Goal: Task Accomplishment & Management: Complete application form

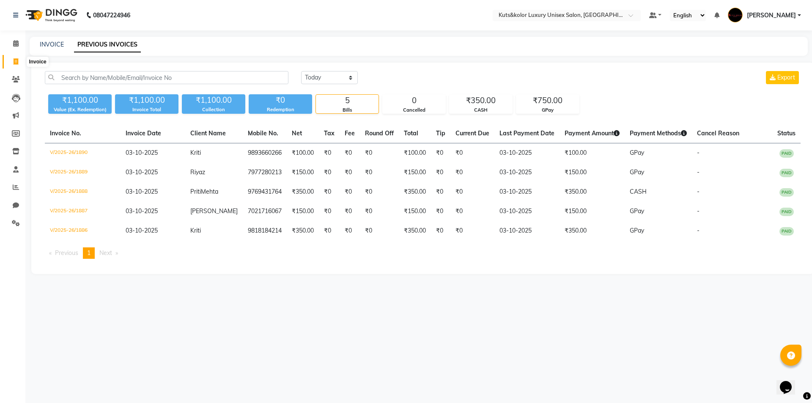
click at [16, 59] on icon at bounding box center [16, 61] width 5 height 6
select select "7374"
select select "service"
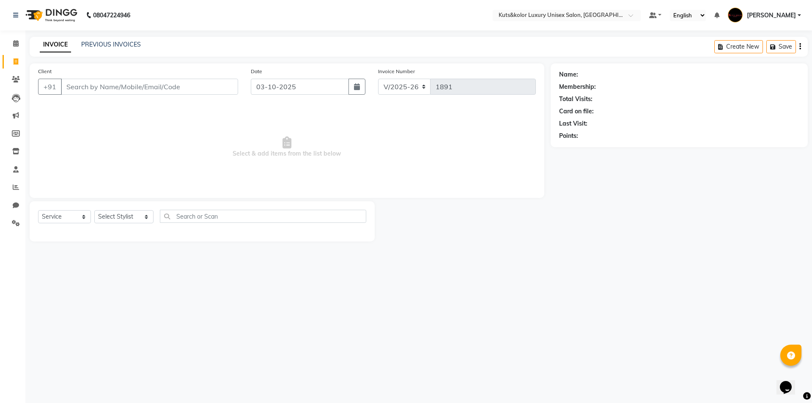
click at [96, 85] on input "Client" at bounding box center [149, 87] width 177 height 16
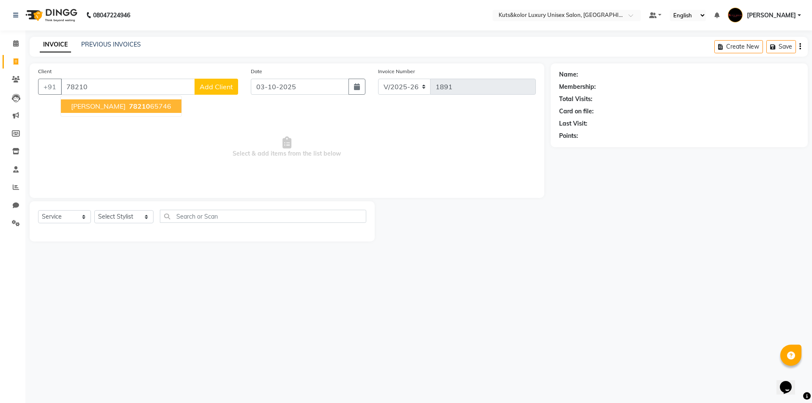
click at [110, 111] on button "[PERSON_NAME] 78210 65746" at bounding box center [121, 106] width 121 height 14
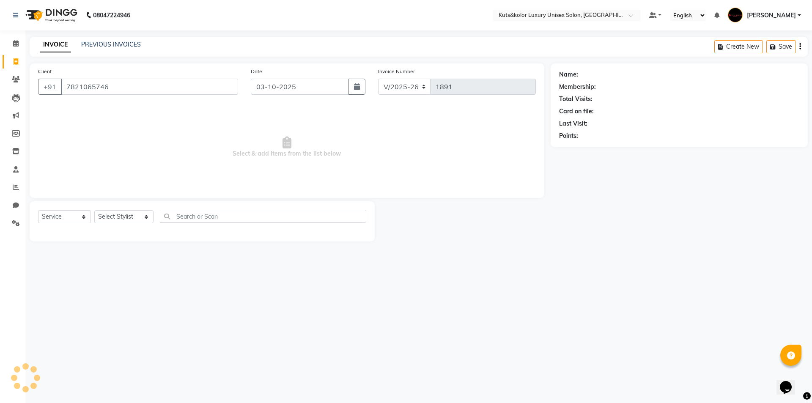
type input "7821065746"
click at [141, 218] on select "Select Stylist aman [PERSON_NAME] beautiction [PERSON_NAME] Jyoti - Btn [PERSON…" at bounding box center [123, 216] width 59 height 13
select select "67688"
click at [94, 210] on select "Select Stylist aman [PERSON_NAME] beautiction [PERSON_NAME] Jyoti - Btn [PERSON…" at bounding box center [123, 216] width 59 height 13
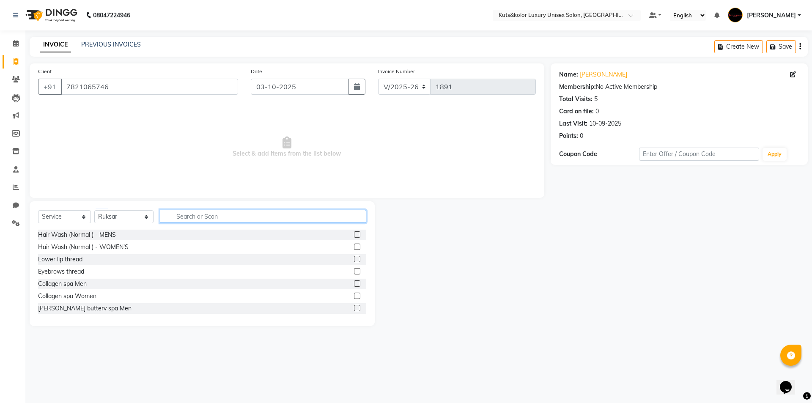
click at [172, 216] on input "text" at bounding box center [263, 216] width 206 height 13
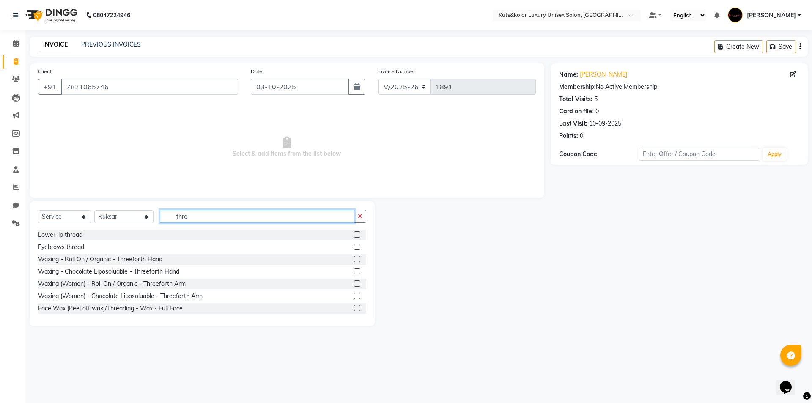
type input "thre"
click at [354, 236] on label at bounding box center [357, 234] width 6 height 6
click at [354, 236] on input "checkbox" at bounding box center [356, 234] width 5 height 5
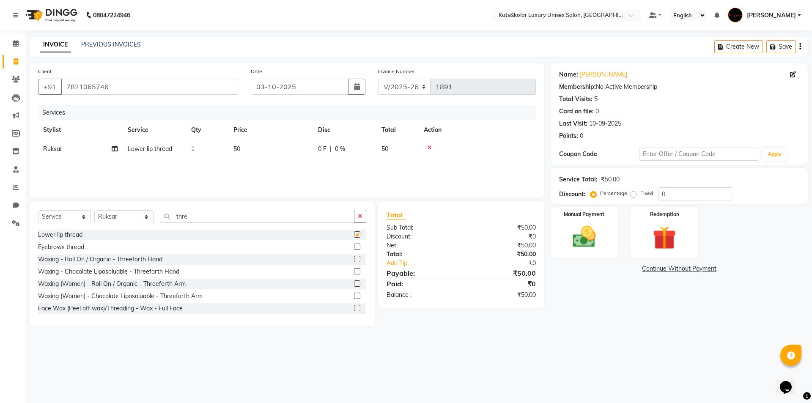
checkbox input "false"
click at [354, 247] on label at bounding box center [357, 247] width 6 height 6
click at [354, 247] on input "checkbox" at bounding box center [356, 247] width 5 height 5
checkbox input "false"
click at [354, 235] on label at bounding box center [357, 234] width 6 height 6
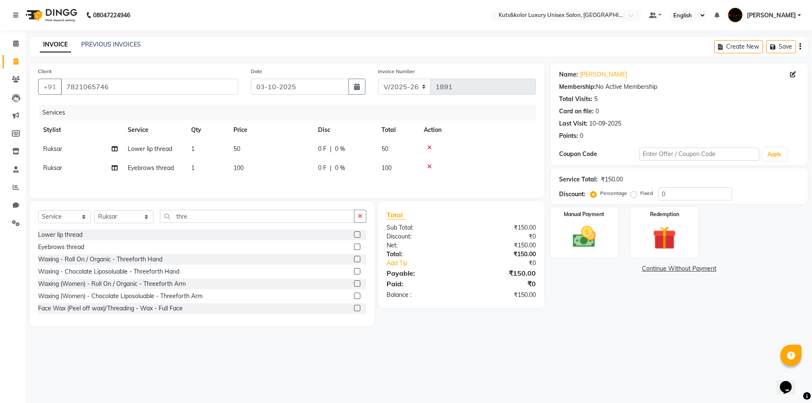
click at [354, 235] on input "checkbox" at bounding box center [356, 234] width 5 height 5
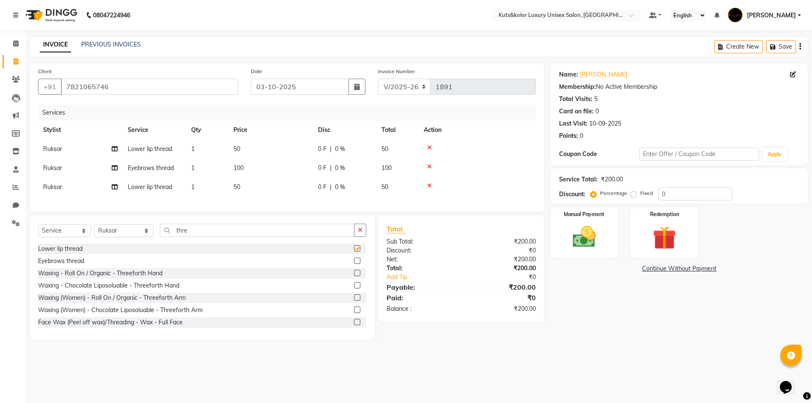
checkbox input "false"
click at [256, 148] on td "50" at bounding box center [270, 149] width 85 height 19
select select "67688"
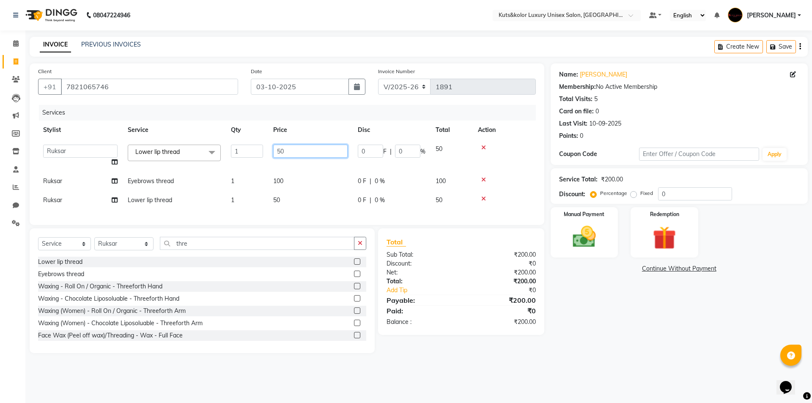
click at [309, 153] on input "50" at bounding box center [310, 151] width 74 height 13
type input "5"
type input "70"
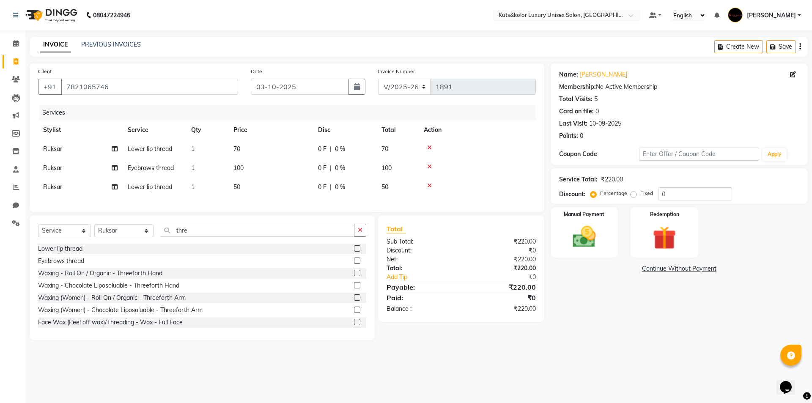
click at [283, 203] on div "Services Stylist Service Qty Price Disc Total Action Ruksar Lower lip thread 1 …" at bounding box center [287, 154] width 498 height 99
click at [243, 191] on td "50" at bounding box center [270, 187] width 85 height 19
select select "67688"
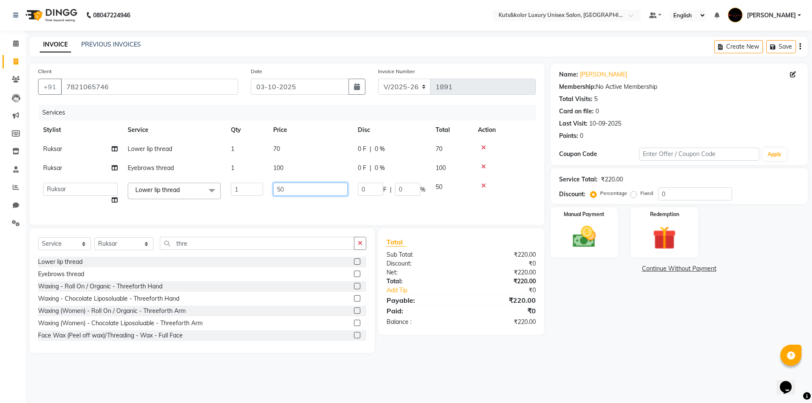
click at [288, 187] on input "50" at bounding box center [310, 189] width 74 height 13
type input "5"
type input "400"
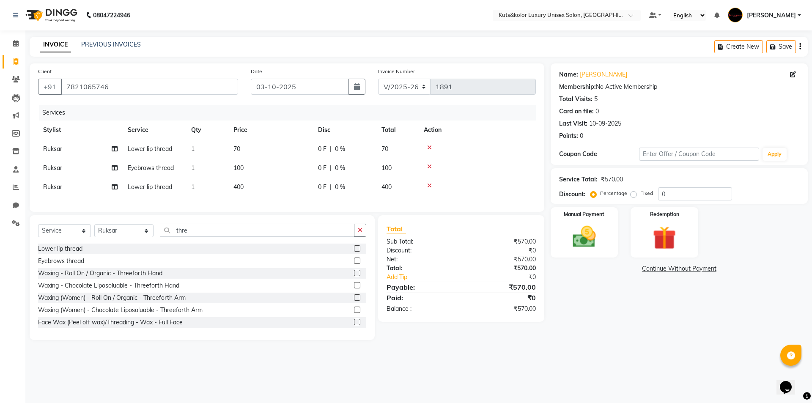
click at [283, 211] on div "Client [PHONE_NUMBER] Date [DATE] Invoice Number V/2025 V/[PHONE_NUMBER] Servic…" at bounding box center [287, 137] width 515 height 148
click at [145, 237] on select "Select Stylist aman [PERSON_NAME] beautiction [PERSON_NAME] Jyoti - Btn [PERSON…" at bounding box center [123, 230] width 59 height 13
select select "90771"
click at [94, 231] on select "Select Stylist aman [PERSON_NAME] beautiction [PERSON_NAME] Jyoti - Btn [PERSON…" at bounding box center [123, 230] width 59 height 13
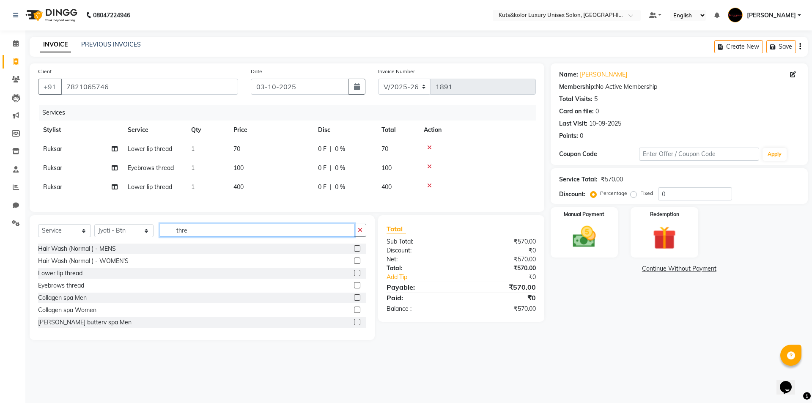
click at [228, 237] on input "thre" at bounding box center [257, 230] width 195 height 13
click at [354, 264] on label at bounding box center [357, 261] width 6 height 6
click at [354, 264] on input "checkbox" at bounding box center [356, 260] width 5 height 5
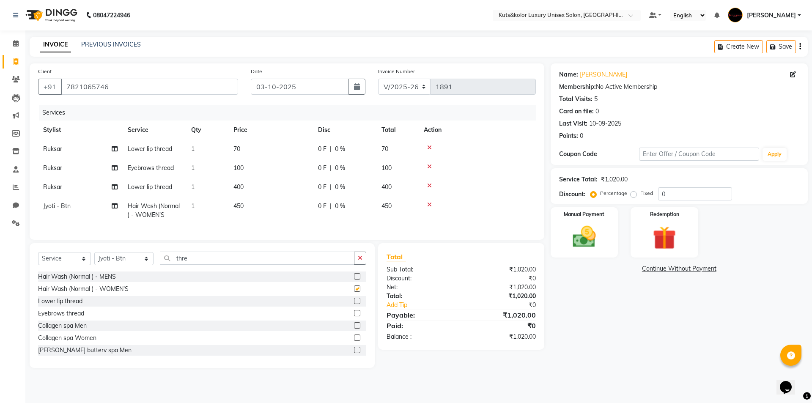
checkbox input "false"
click at [431, 203] on icon at bounding box center [429, 205] width 5 height 6
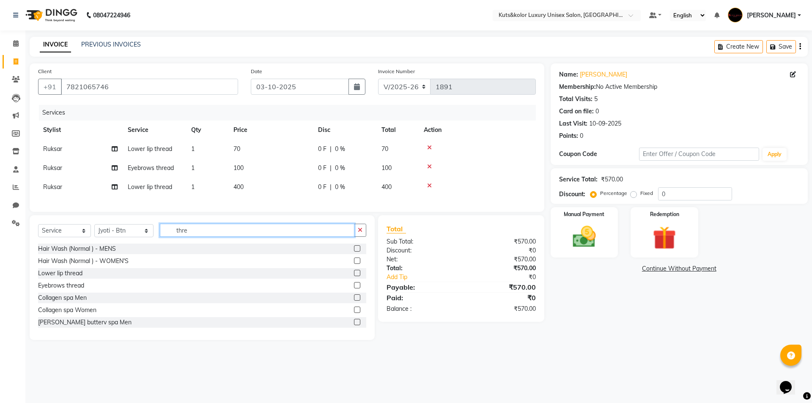
click at [284, 237] on input "thre" at bounding box center [257, 230] width 195 height 13
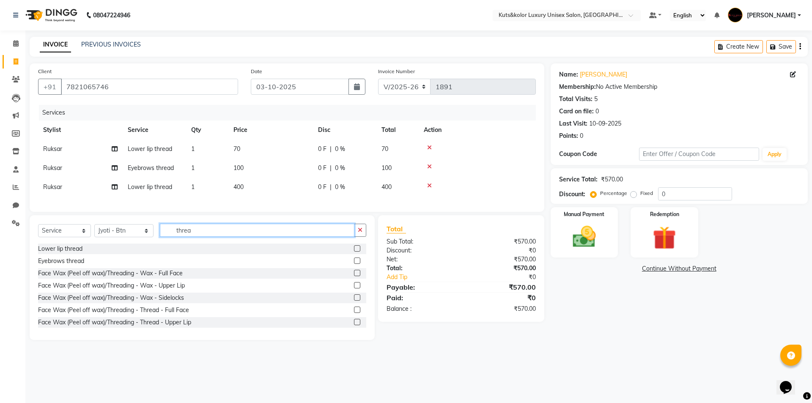
type input "threa"
click at [354, 264] on label at bounding box center [357, 261] width 6 height 6
click at [354, 264] on input "checkbox" at bounding box center [356, 260] width 5 height 5
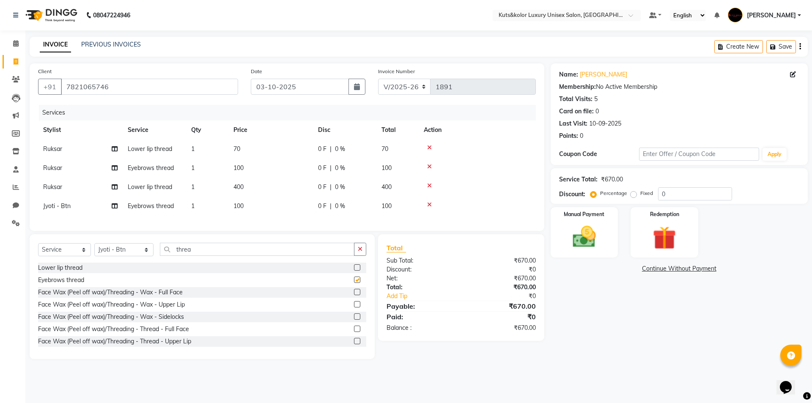
checkbox input "false"
click at [354, 271] on label at bounding box center [357, 267] width 6 height 6
click at [354, 271] on input "checkbox" at bounding box center [356, 267] width 5 height 5
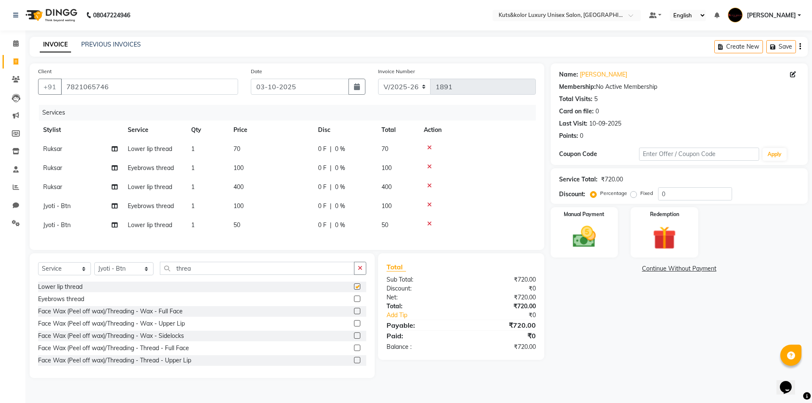
checkbox input "false"
click at [203, 275] on input "threa" at bounding box center [257, 268] width 195 height 13
type input "t"
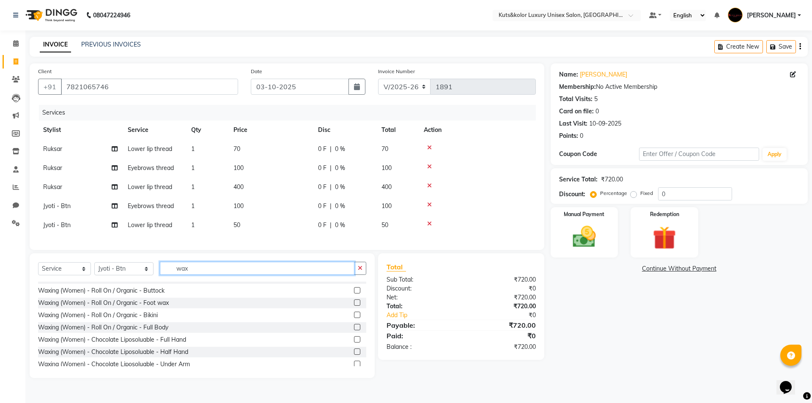
scroll to position [296, 0]
type input "wax"
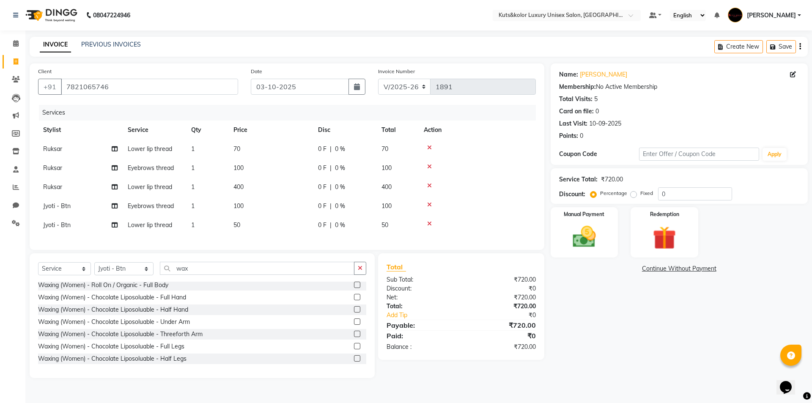
click at [354, 325] on label at bounding box center [357, 322] width 6 height 6
click at [354, 325] on input "checkbox" at bounding box center [356, 321] width 5 height 5
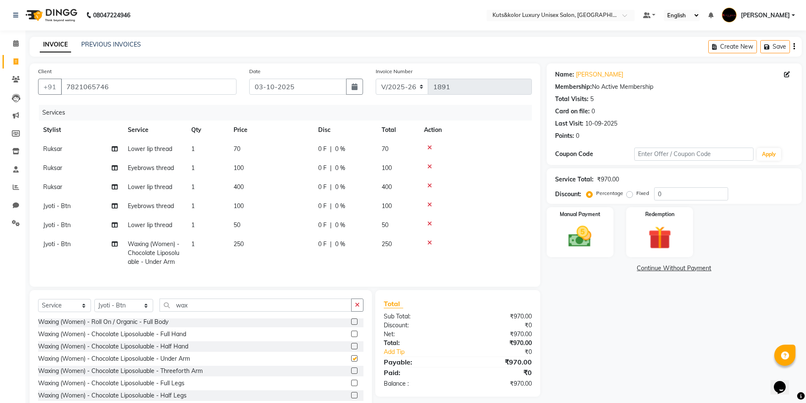
checkbox input "false"
click at [301, 253] on td "250" at bounding box center [270, 253] width 85 height 37
select select "90771"
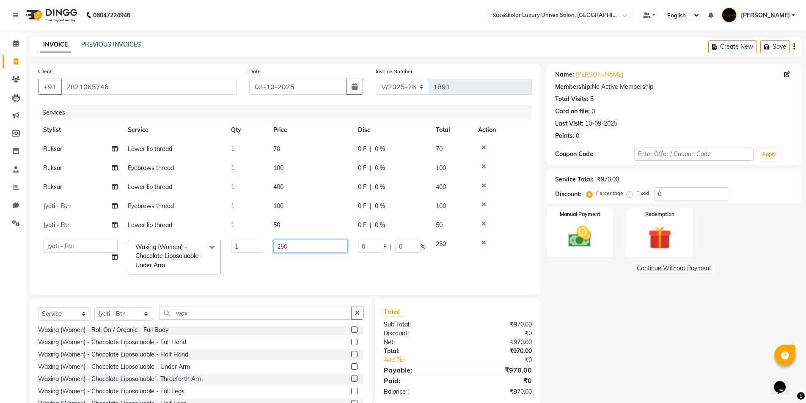
click at [303, 247] on input "250" at bounding box center [310, 246] width 74 height 13
type input "2"
type input "150"
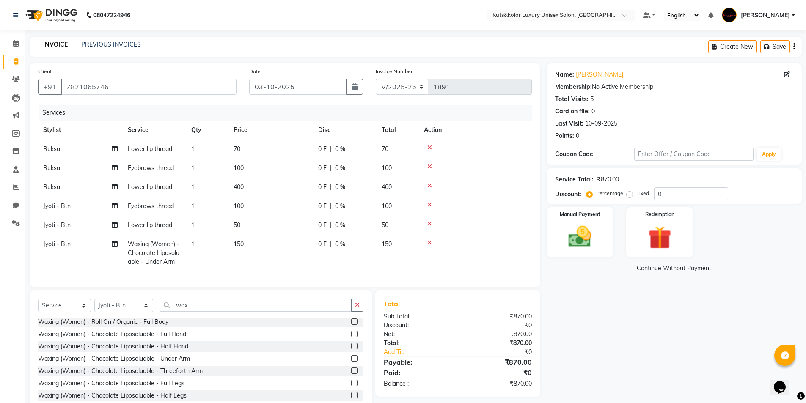
click at [318, 262] on tr "Jyoti - Btn Waxing (Women) - Chocolate Liposoluable - Under Arm 1 150 0 F | 0 %…" at bounding box center [285, 253] width 494 height 37
click at [272, 222] on td "50" at bounding box center [270, 225] width 85 height 19
select select "90771"
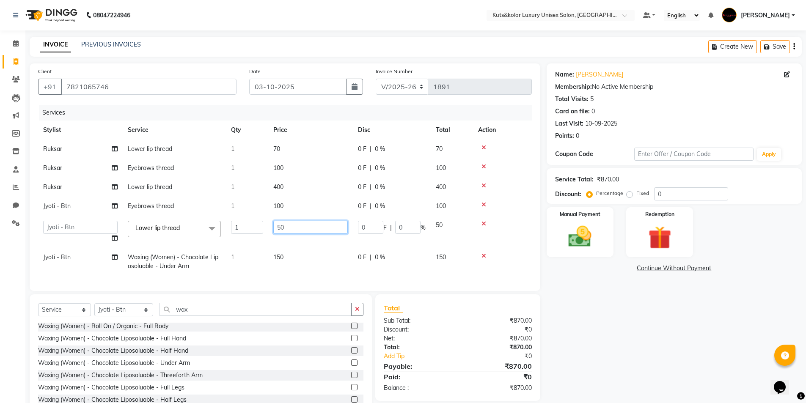
click at [308, 231] on input "50" at bounding box center [310, 227] width 74 height 13
type input "5"
type input "100"
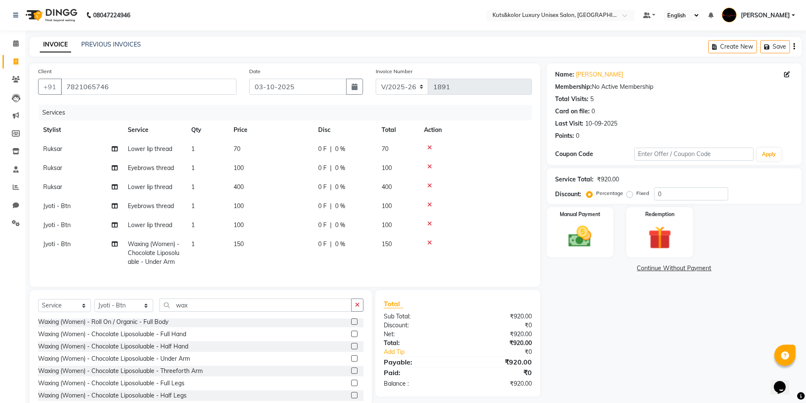
click at [319, 272] on div "Services Stylist Service Qty Price Disc Total Action Ruksar Lower lip thread 1 …" at bounding box center [285, 191] width 494 height 173
click at [253, 207] on td "100" at bounding box center [270, 206] width 85 height 19
select select "90771"
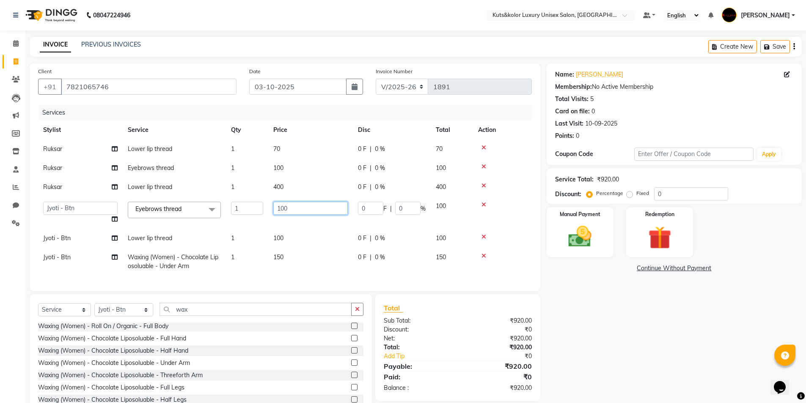
click at [298, 208] on input "100" at bounding box center [310, 208] width 74 height 13
type input "1"
type input "170"
click at [316, 243] on tbody "Ruksar Lower lip thread 1 70 0 F | 0 % 70 Ruksar Eyebrows thread 1 100 0 F | 0 …" at bounding box center [285, 208] width 494 height 136
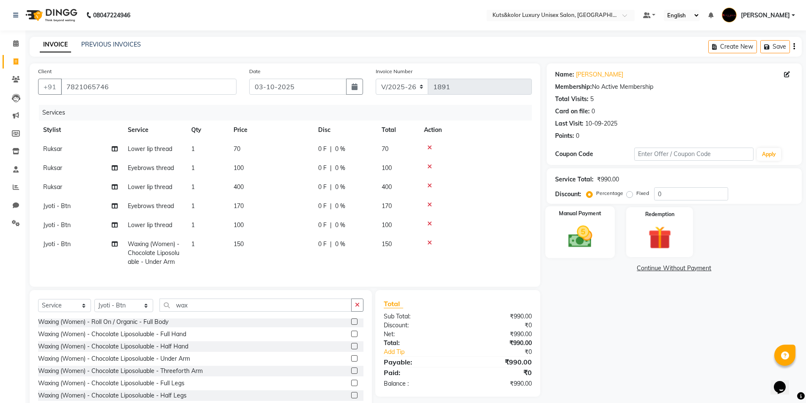
click at [572, 239] on img at bounding box center [580, 236] width 39 height 27
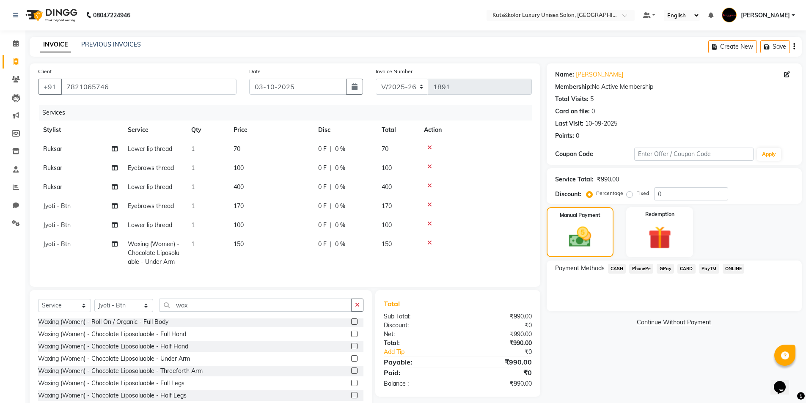
click at [668, 269] on span "GPay" at bounding box center [665, 269] width 17 height 10
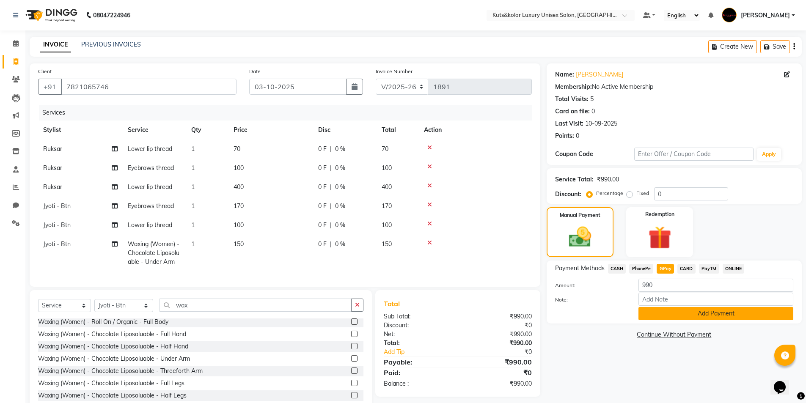
click at [669, 314] on button "Add Payment" at bounding box center [715, 313] width 155 height 13
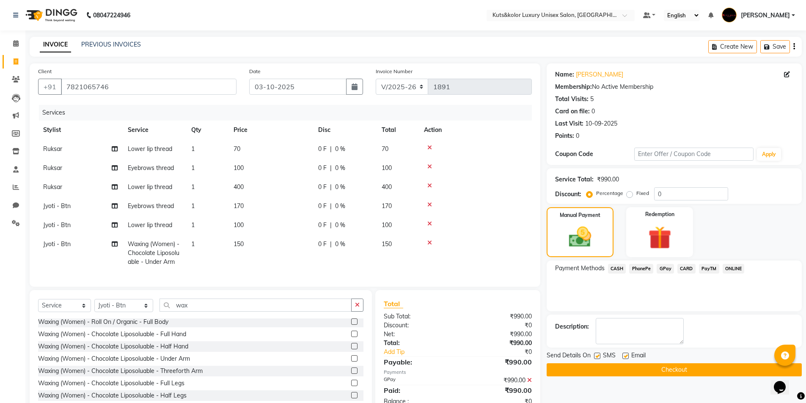
click at [598, 355] on label at bounding box center [597, 356] width 6 height 6
click at [598, 355] on input "checkbox" at bounding box center [596, 356] width 5 height 5
checkbox input "false"
click at [596, 366] on button "Checkout" at bounding box center [674, 369] width 255 height 13
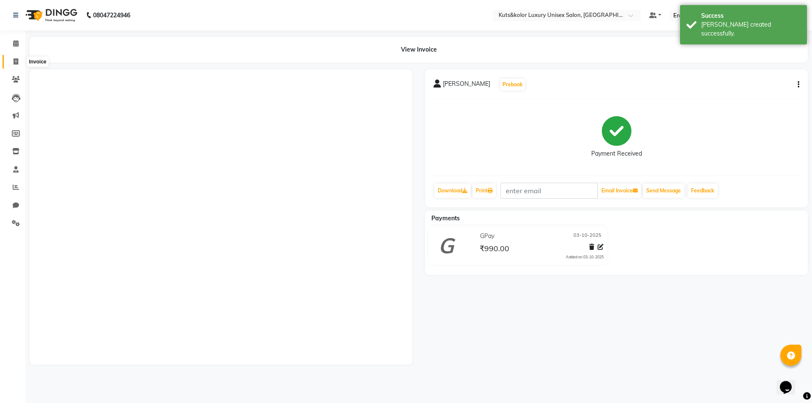
click at [15, 64] on icon at bounding box center [16, 61] width 5 height 6
select select "7374"
select select "service"
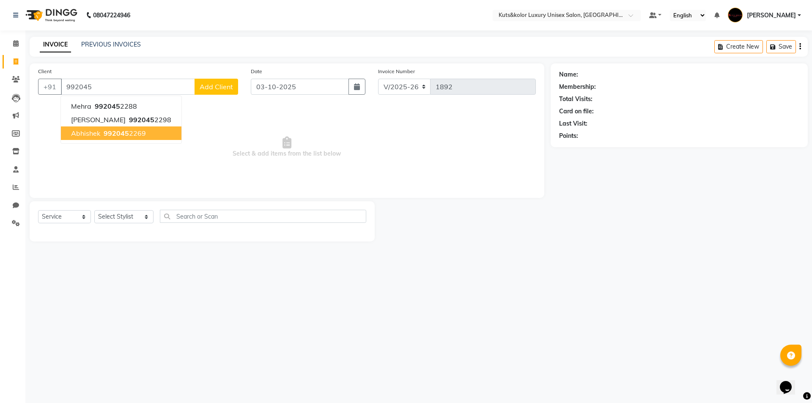
click at [105, 132] on span "992045" at bounding box center [116, 133] width 25 height 8
type input "9920452269"
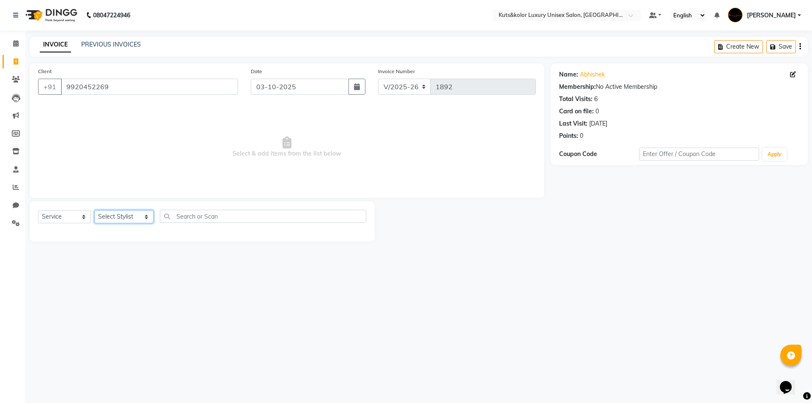
click at [137, 217] on select "Select Stylist aman [PERSON_NAME] beautiction [PERSON_NAME] Jyoti - Btn [PERSON…" at bounding box center [123, 216] width 59 height 13
select select "64396"
click at [94, 210] on select "Select Stylist aman [PERSON_NAME] beautiction [PERSON_NAME] Jyoti - Btn [PERSON…" at bounding box center [123, 216] width 59 height 13
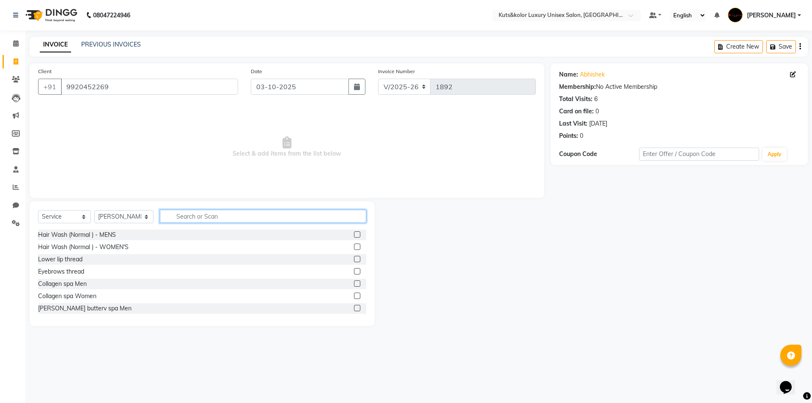
click at [177, 216] on input "text" at bounding box center [263, 216] width 206 height 13
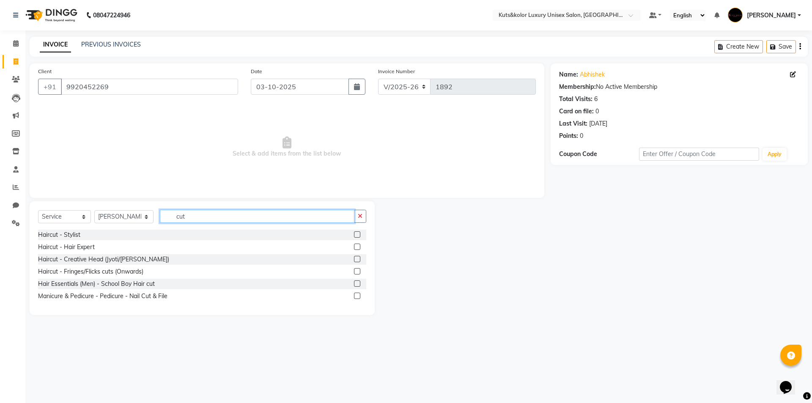
type input "cut"
click at [358, 236] on label at bounding box center [357, 234] width 6 height 6
click at [358, 236] on input "checkbox" at bounding box center [356, 234] width 5 height 5
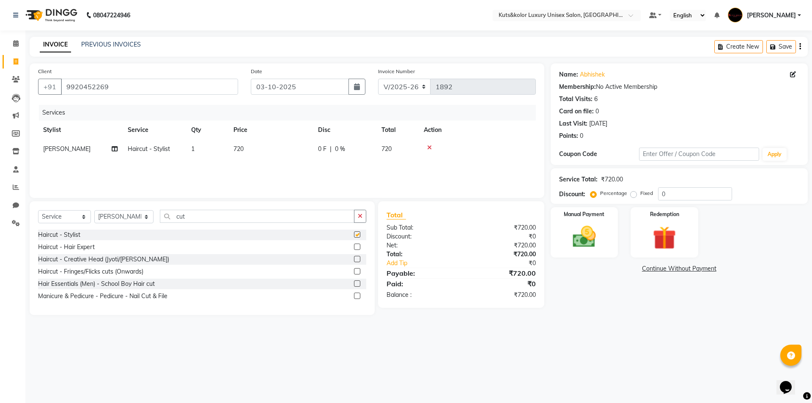
checkbox input "false"
click at [248, 145] on td "720" at bounding box center [270, 149] width 85 height 19
select select "64396"
click at [294, 149] on input "720" at bounding box center [310, 151] width 74 height 13
type input "7"
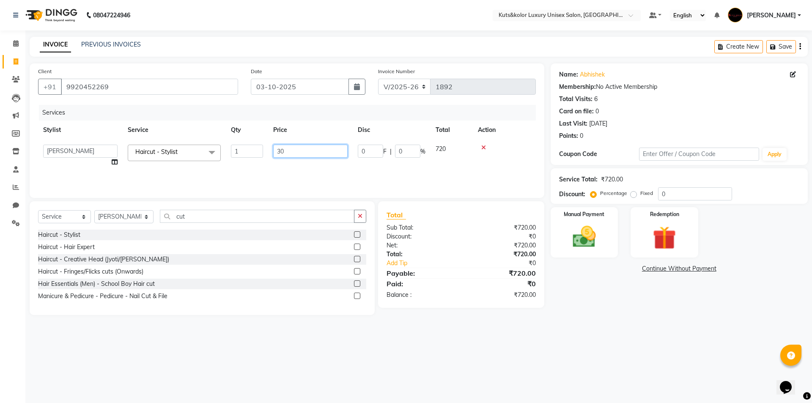
type input "300"
click at [270, 243] on div "Haircut - Hair Expert" at bounding box center [202, 247] width 328 height 11
click at [564, 243] on div "Manual Payment" at bounding box center [584, 232] width 70 height 52
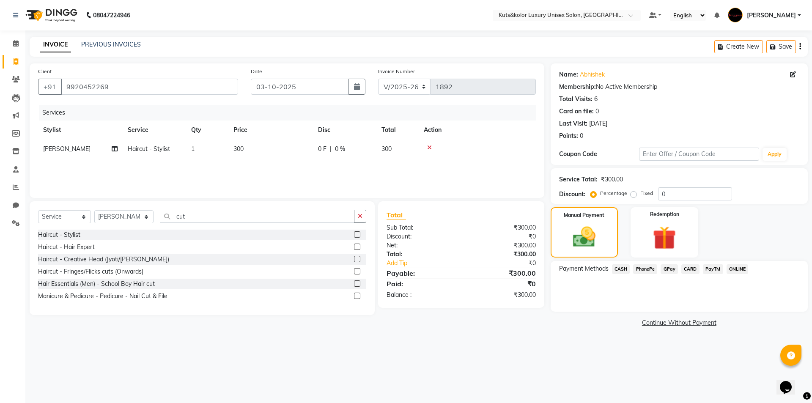
click at [667, 268] on span "GPay" at bounding box center [669, 269] width 17 height 10
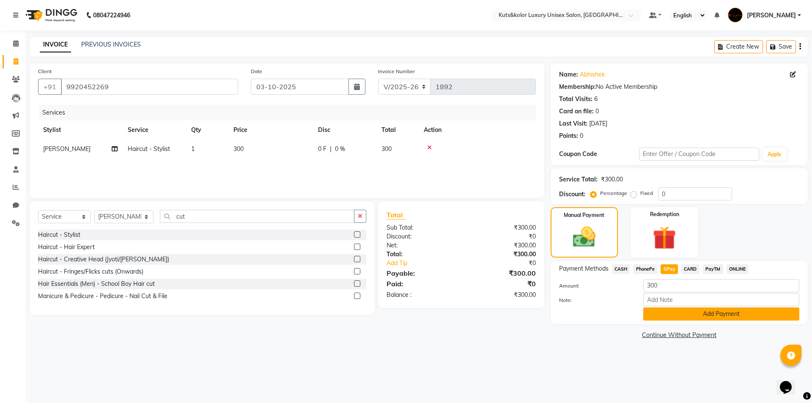
click at [648, 314] on button "Add Payment" at bounding box center [721, 314] width 156 height 13
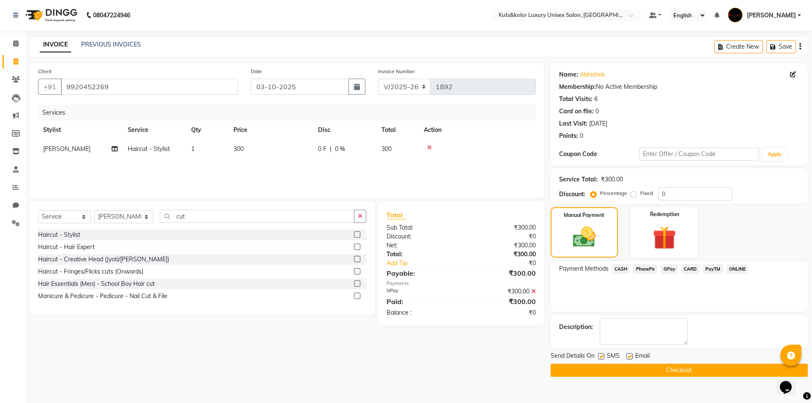
click at [599, 357] on label at bounding box center [601, 356] width 6 height 6
click at [599, 357] on input "checkbox" at bounding box center [600, 356] width 5 height 5
checkbox input "false"
click at [597, 370] on button "Checkout" at bounding box center [679, 370] width 257 height 13
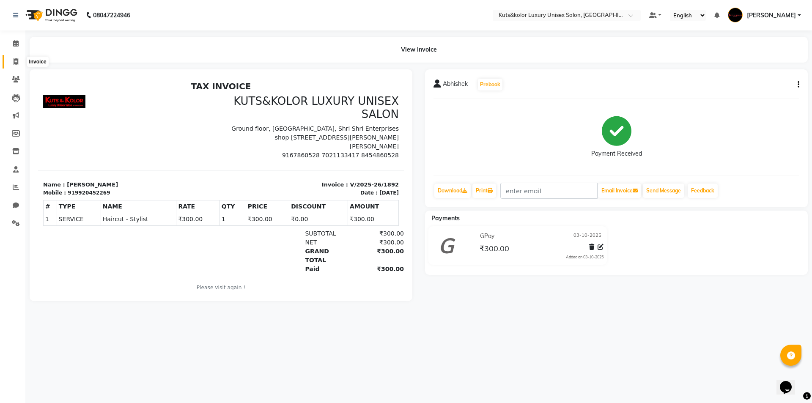
click at [19, 61] on span at bounding box center [15, 62] width 15 height 10
select select "service"
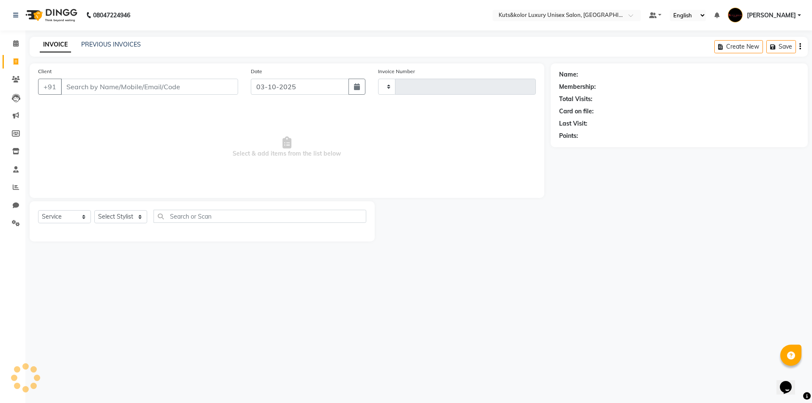
type input "1893"
select select "7374"
click at [89, 86] on input "Client" at bounding box center [149, 87] width 177 height 16
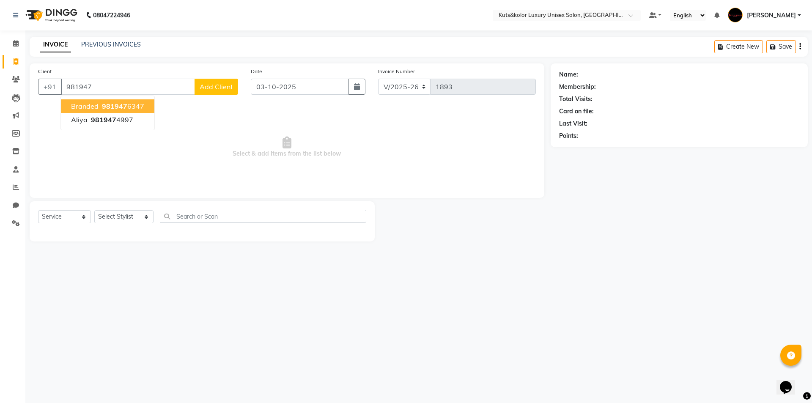
click at [119, 102] on button "Branded 981947 6347" at bounding box center [107, 106] width 93 height 14
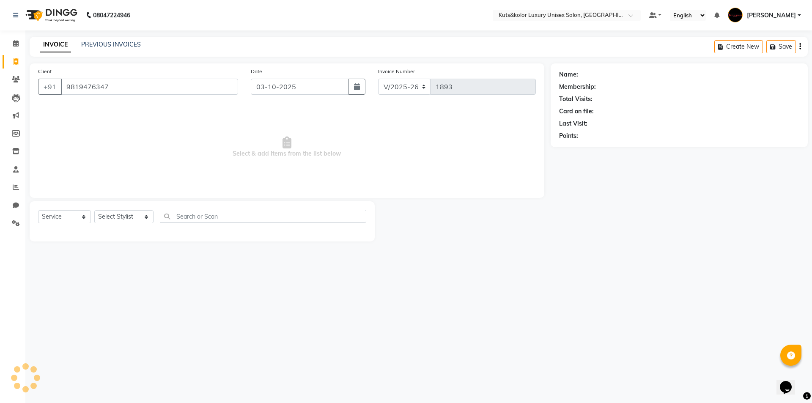
type input "9819476347"
click at [143, 219] on select "Select Stylist aman [PERSON_NAME] beautiction [PERSON_NAME] Jyoti - Btn [PERSON…" at bounding box center [123, 216] width 59 height 13
select select "64396"
click at [94, 210] on select "Select Stylist aman [PERSON_NAME] beautiction [PERSON_NAME] Jyoti - Btn [PERSON…" at bounding box center [123, 216] width 59 height 13
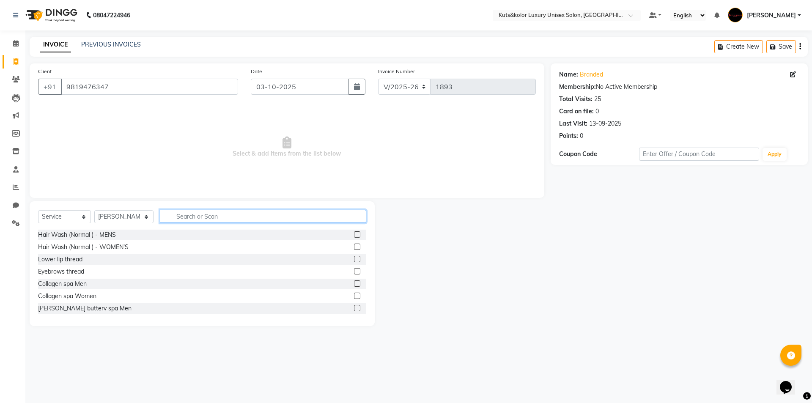
click at [176, 219] on input "text" at bounding box center [263, 216] width 206 height 13
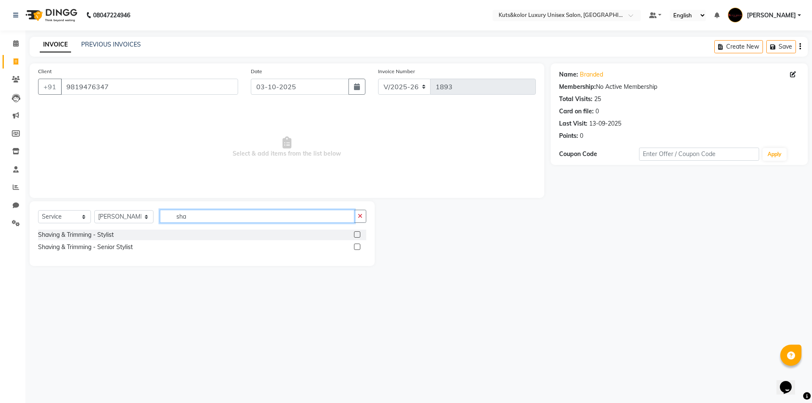
type input "sha"
click at [356, 236] on label at bounding box center [357, 234] width 6 height 6
click at [356, 236] on input "checkbox" at bounding box center [356, 234] width 5 height 5
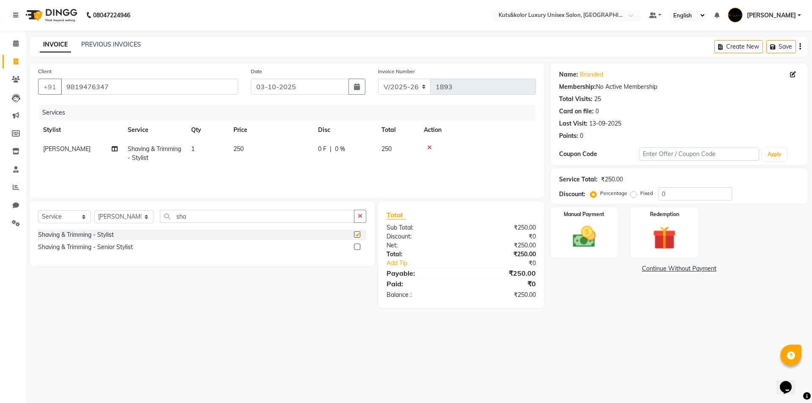
checkbox input "false"
click at [251, 147] on td "250" at bounding box center [270, 154] width 85 height 28
select select "64396"
click at [289, 149] on input "250" at bounding box center [310, 151] width 74 height 13
type input "2"
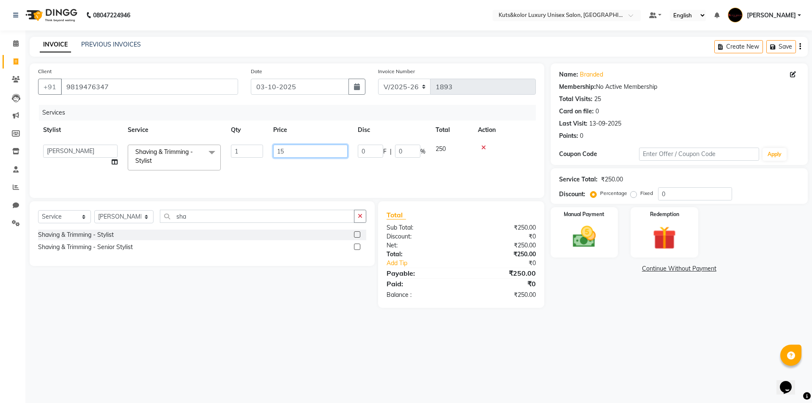
type input "150"
click at [600, 248] on img at bounding box center [584, 237] width 39 height 28
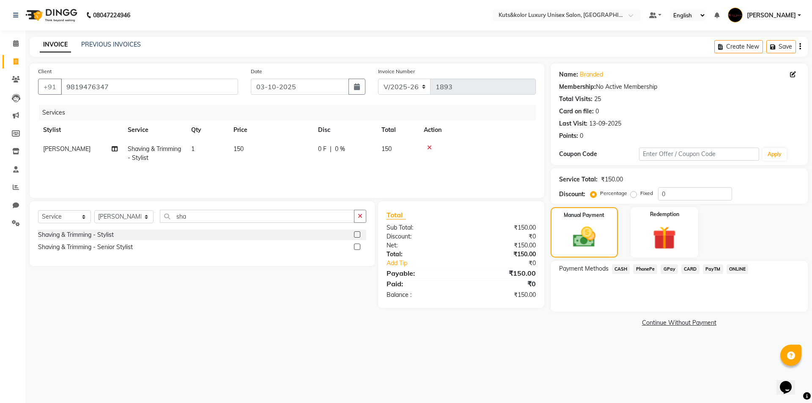
click at [672, 270] on span "GPay" at bounding box center [669, 269] width 17 height 10
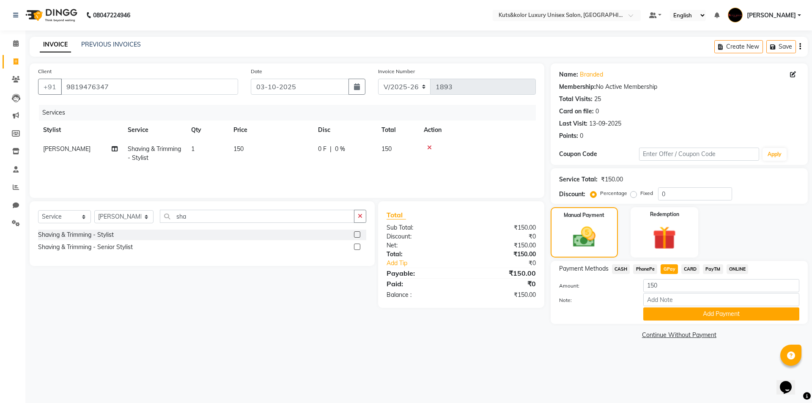
click at [692, 311] on button "Add Payment" at bounding box center [721, 314] width 156 height 13
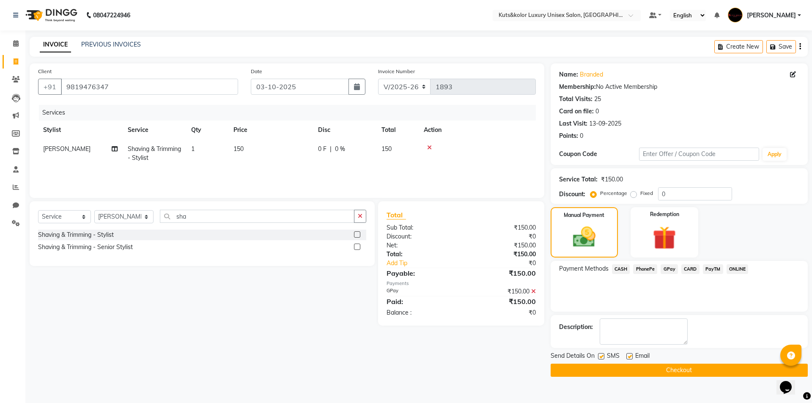
click at [605, 356] on div "SMS" at bounding box center [612, 357] width 28 height 11
click at [599, 357] on label at bounding box center [601, 356] width 6 height 6
click at [599, 357] on input "checkbox" at bounding box center [600, 356] width 5 height 5
checkbox input "false"
click at [619, 371] on button "Checkout" at bounding box center [679, 370] width 257 height 13
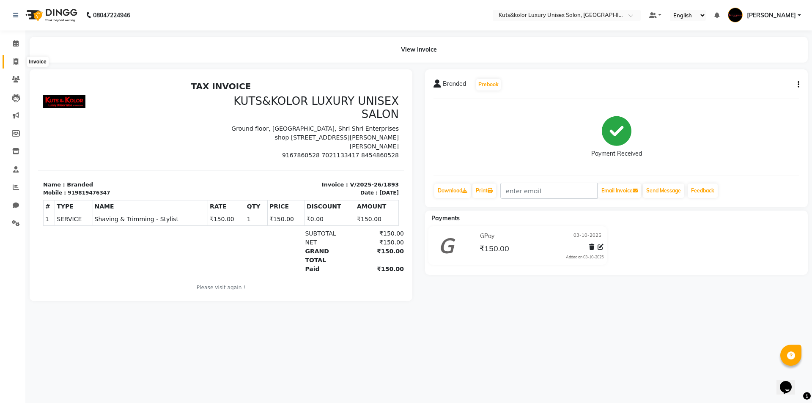
click at [16, 66] on span at bounding box center [15, 62] width 15 height 10
select select "service"
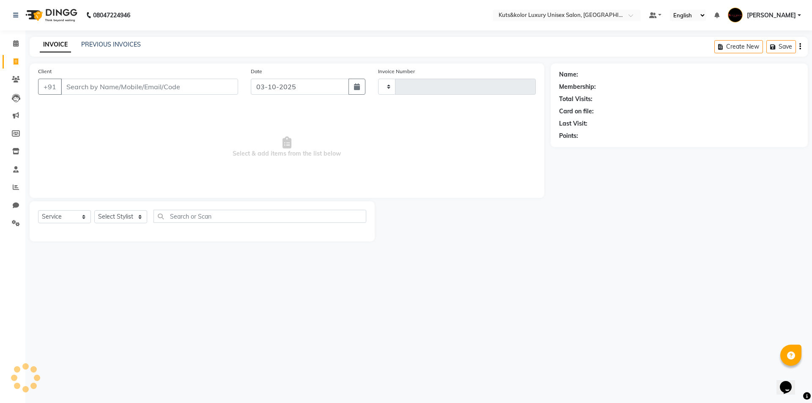
type input "1894"
select select "7374"
click at [87, 92] on input "Client" at bounding box center [149, 87] width 177 height 16
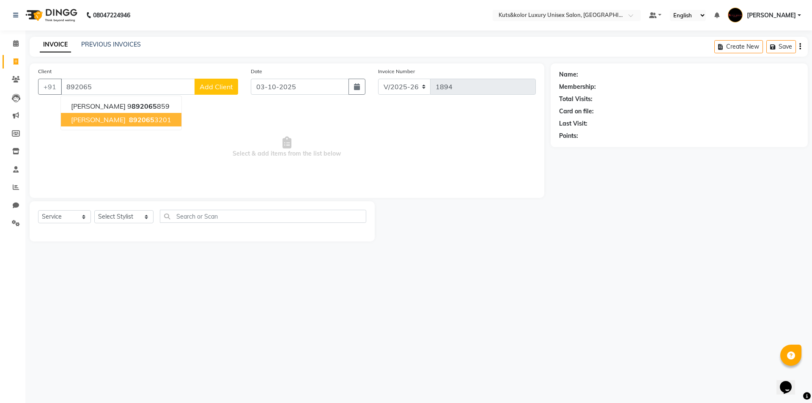
click at [77, 118] on span "[PERSON_NAME]" at bounding box center [98, 119] width 55 height 8
type input "8920653201"
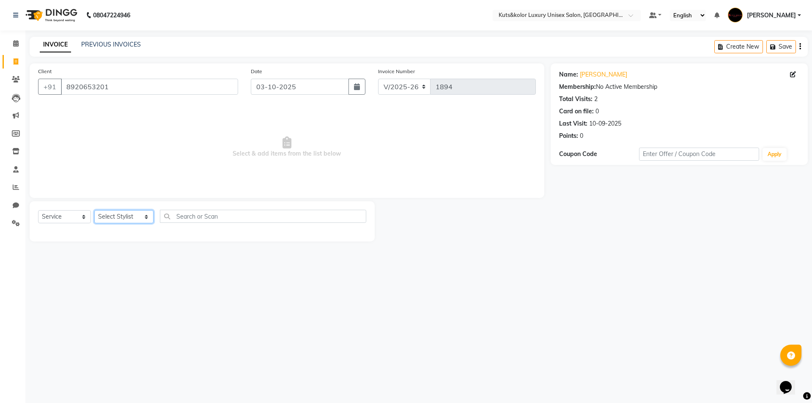
click at [137, 210] on select "Select Stylist aman [PERSON_NAME] beautiction [PERSON_NAME] Jyoti - Btn [PERSON…" at bounding box center [123, 216] width 59 height 13
select select "67688"
click at [94, 210] on select "Select Stylist aman [PERSON_NAME] beautiction [PERSON_NAME] Jyoti - Btn [PERSON…" at bounding box center [123, 216] width 59 height 13
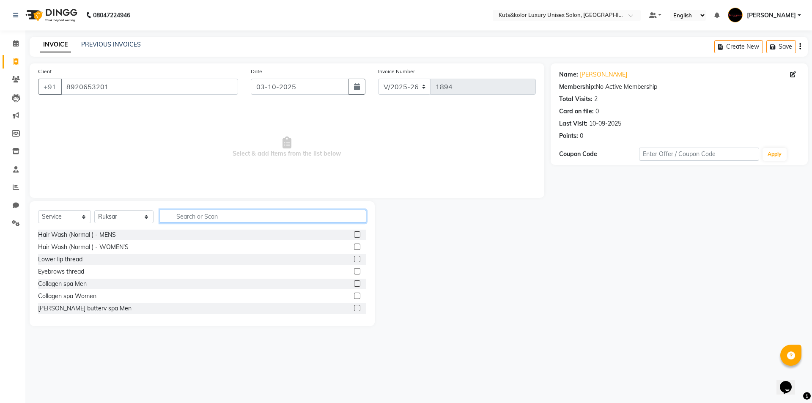
click at [236, 218] on input "text" at bounding box center [263, 216] width 206 height 13
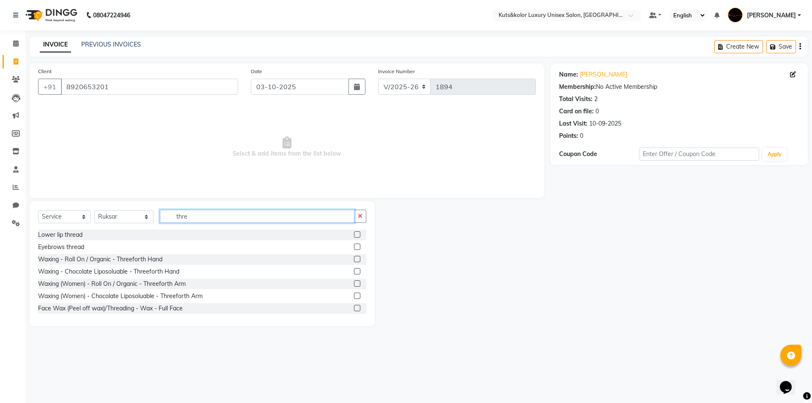
type input "thre"
click at [354, 247] on label at bounding box center [357, 247] width 6 height 6
click at [354, 247] on input "checkbox" at bounding box center [356, 247] width 5 height 5
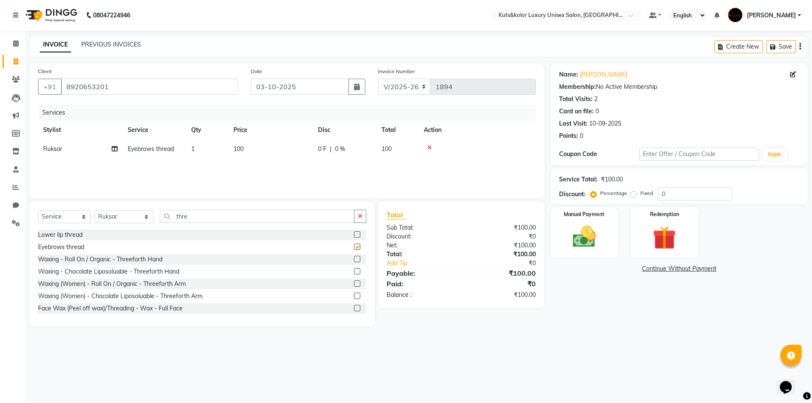
checkbox input "false"
click at [354, 236] on label at bounding box center [357, 234] width 6 height 6
click at [354, 236] on input "checkbox" at bounding box center [356, 234] width 5 height 5
checkbox input "false"
click at [254, 167] on td "50" at bounding box center [270, 168] width 85 height 19
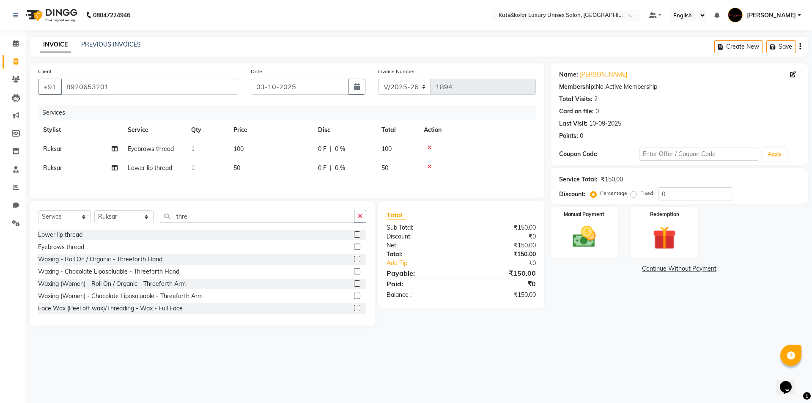
select select "67688"
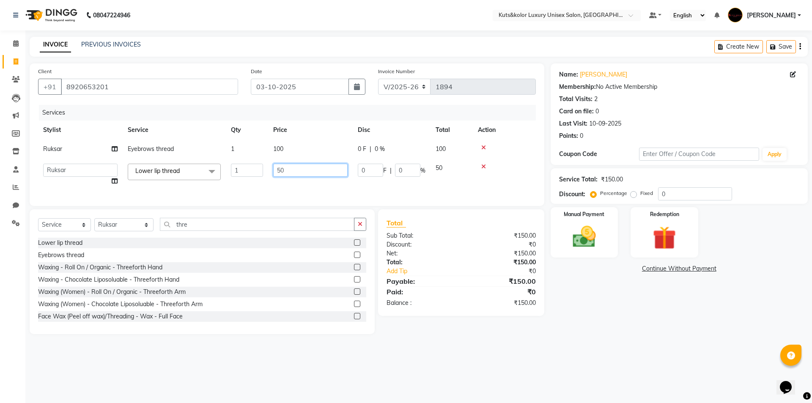
click at [299, 170] on input "50" at bounding box center [310, 170] width 74 height 13
type input "5"
type input "150"
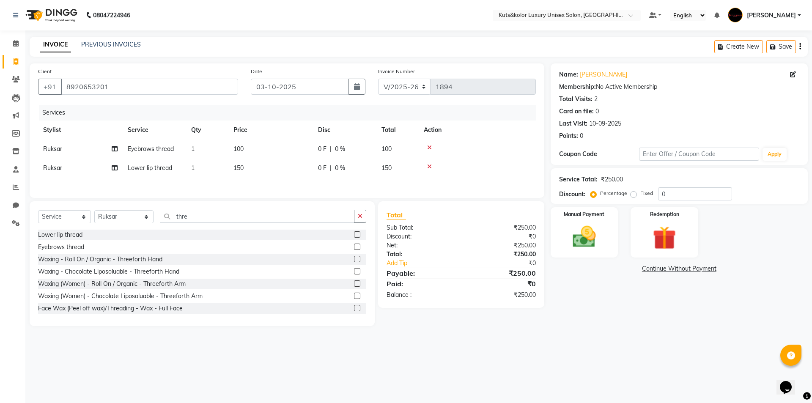
click at [300, 191] on div "Client [PHONE_NUMBER] Date [DATE] Invoice Number V/2025 V/[PHONE_NUMBER] Servic…" at bounding box center [287, 130] width 515 height 135
click at [608, 242] on div "Manual Payment" at bounding box center [584, 232] width 70 height 52
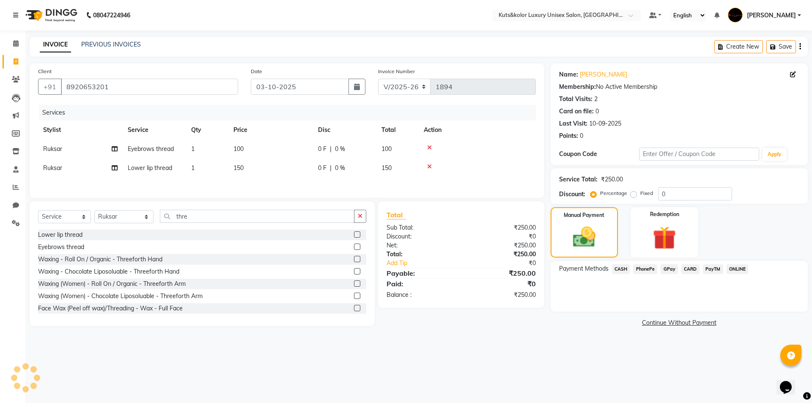
click at [665, 268] on span "GPay" at bounding box center [669, 269] width 17 height 10
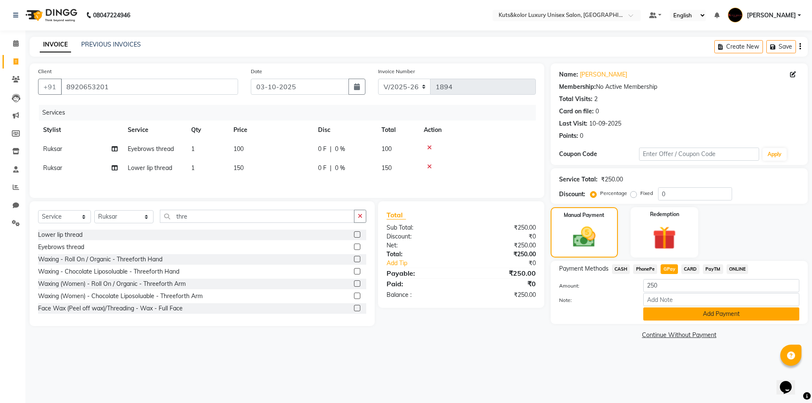
click at [671, 313] on button "Add Payment" at bounding box center [721, 314] width 156 height 13
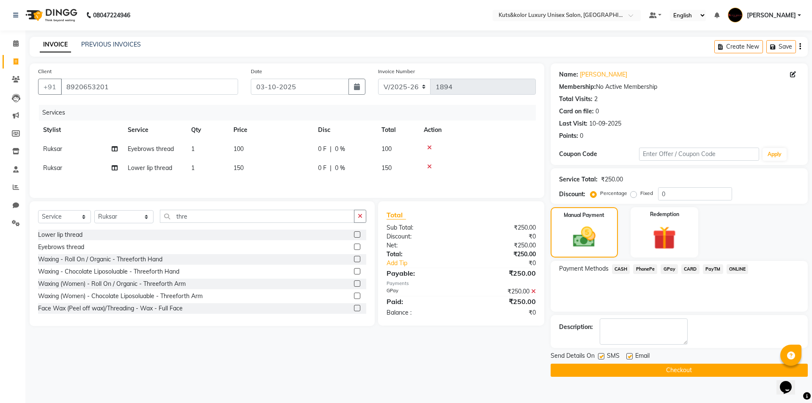
click at [604, 356] on label at bounding box center [601, 356] width 6 height 6
click at [604, 356] on input "checkbox" at bounding box center [600, 356] width 5 height 5
checkbox input "false"
click at [618, 374] on button "Checkout" at bounding box center [679, 370] width 257 height 13
